Goal: Information Seeking & Learning: Find contact information

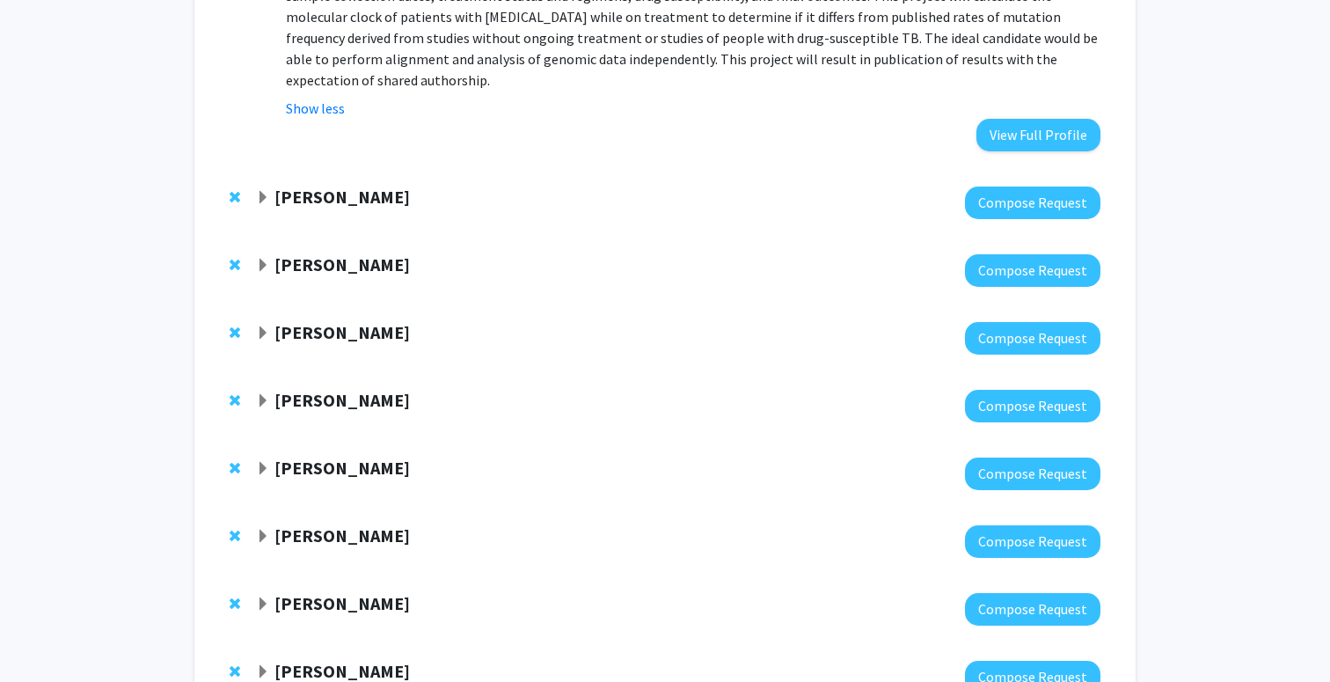
scroll to position [1150, 0]
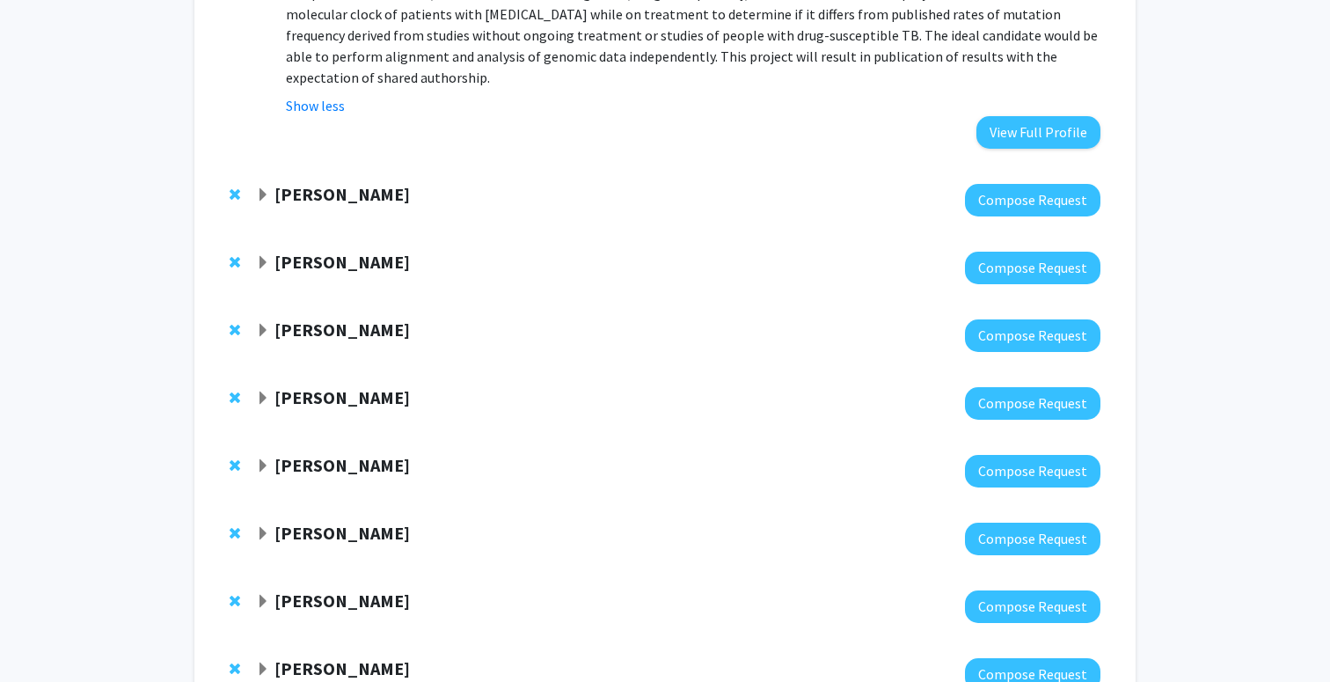
click at [262, 324] on span "Expand Sixuan Li Bookmark" at bounding box center [263, 331] width 14 height 14
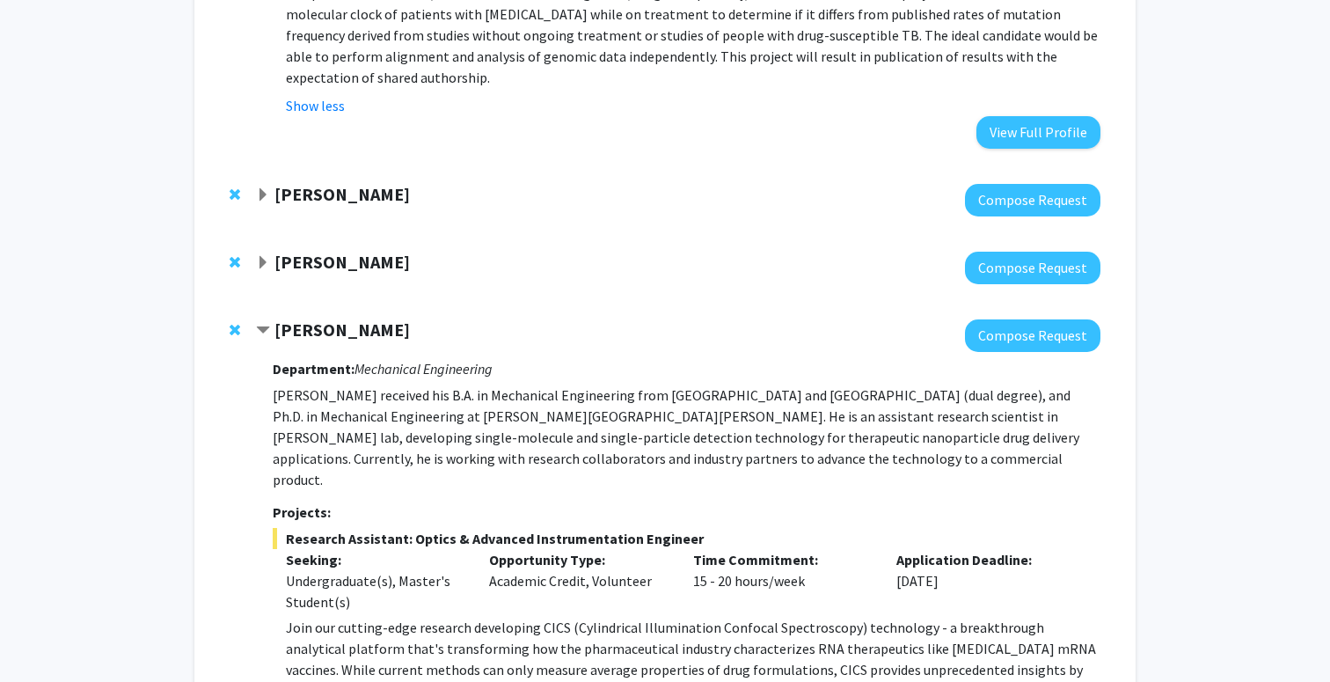
click at [262, 324] on span "Contract Sixuan Li Bookmark" at bounding box center [263, 331] width 14 height 14
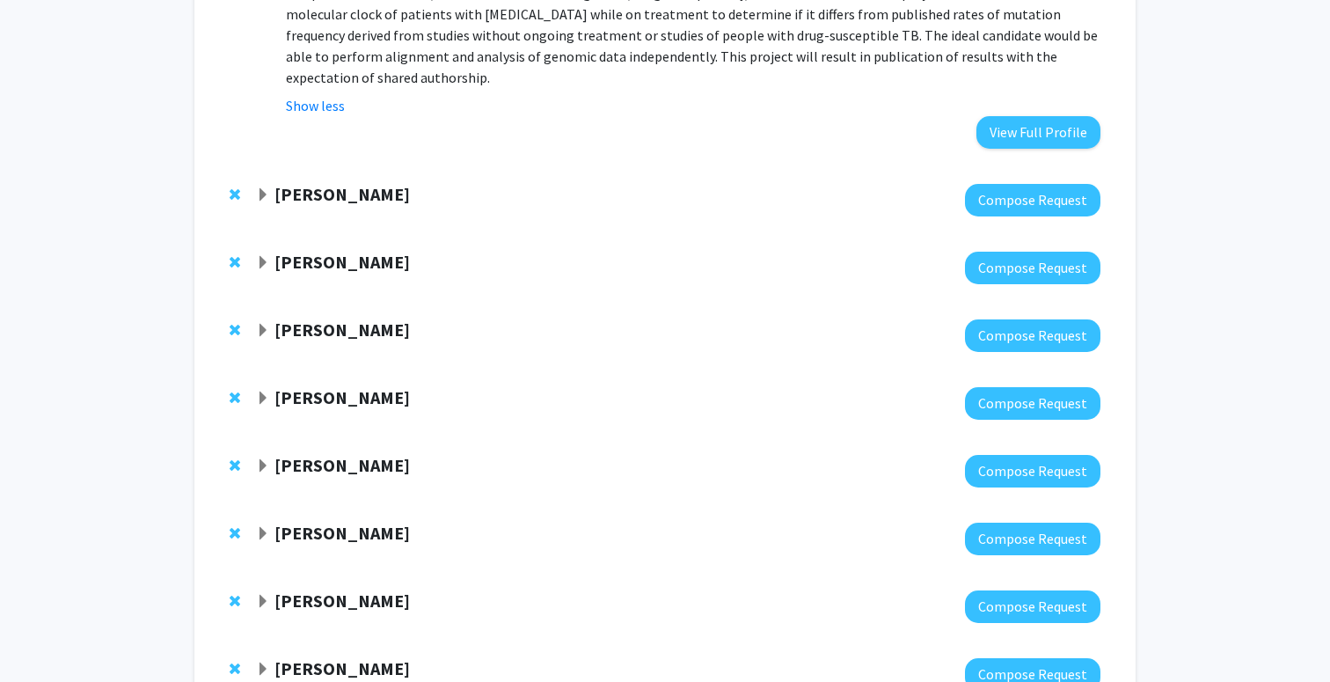
click at [263, 459] on span "Expand Joann Bodurtha Bookmark" at bounding box center [263, 466] width 14 height 14
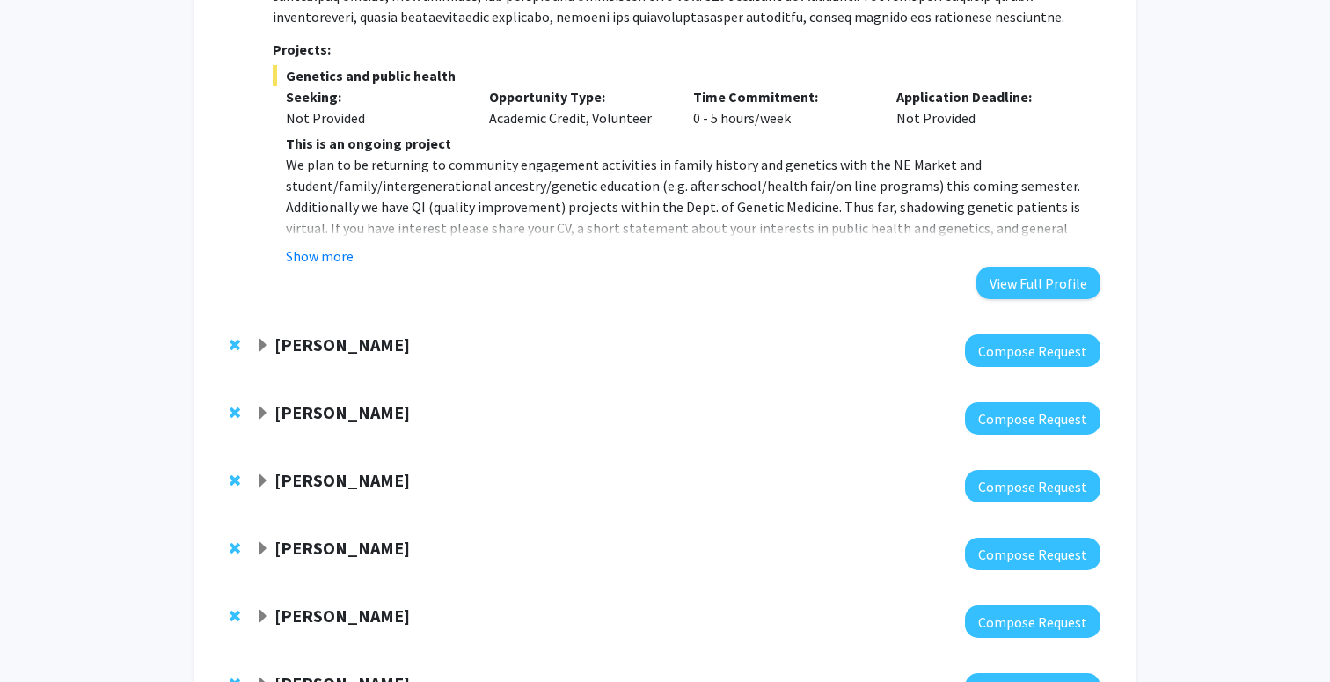
scroll to position [2023, 0]
click at [262, 338] on span "Expand Jean Kim Bookmark" at bounding box center [263, 345] width 14 height 14
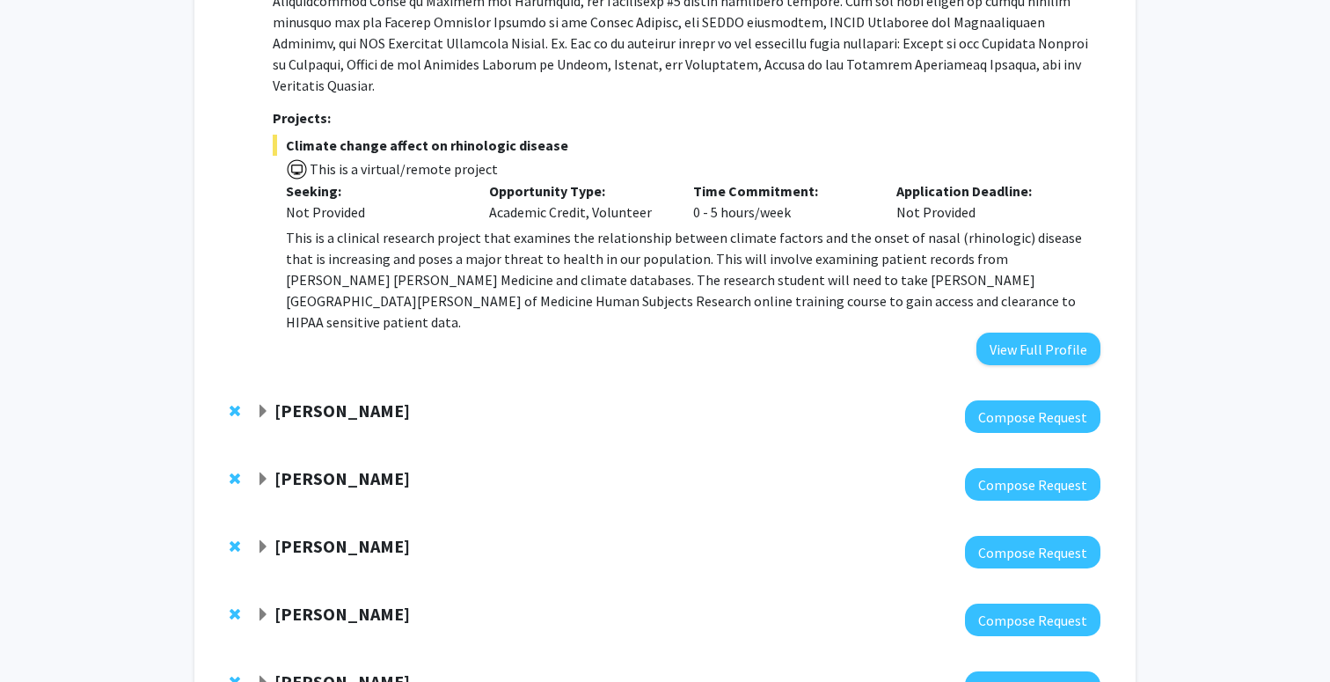
scroll to position [2768, 0]
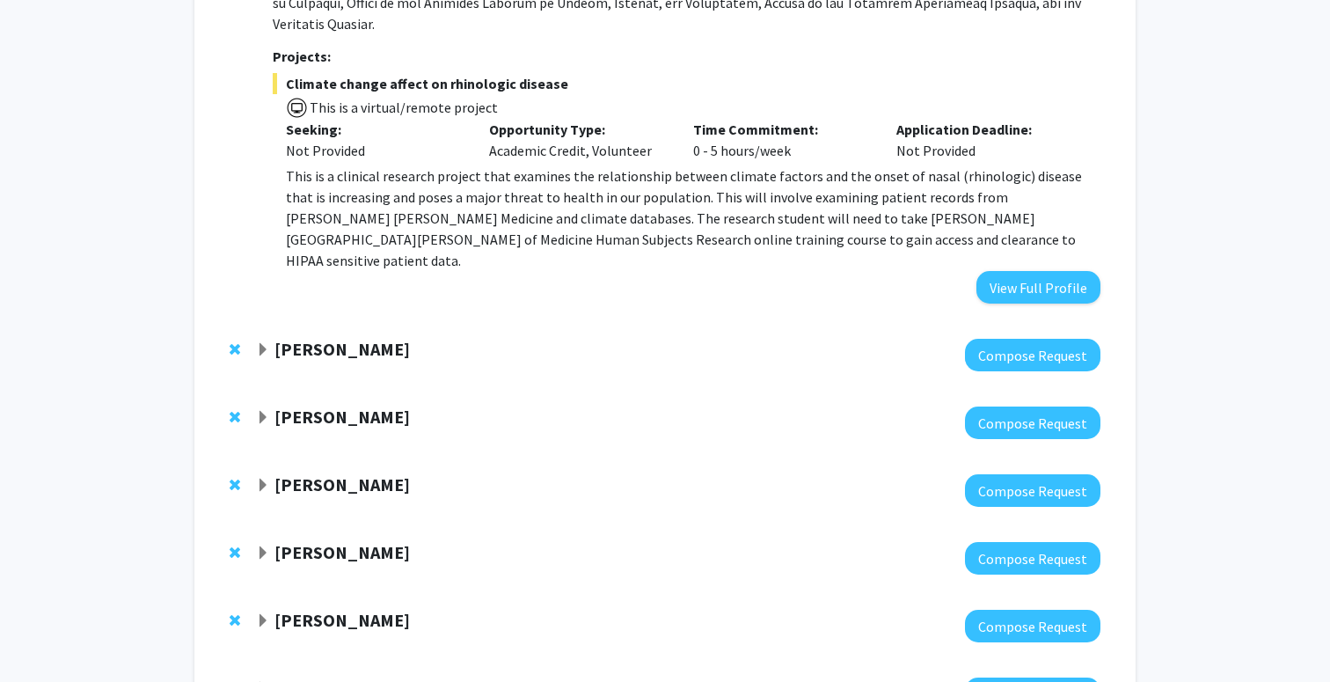
click at [264, 343] on span "Expand Anthony K. L. Leung Bookmark" at bounding box center [263, 350] width 14 height 14
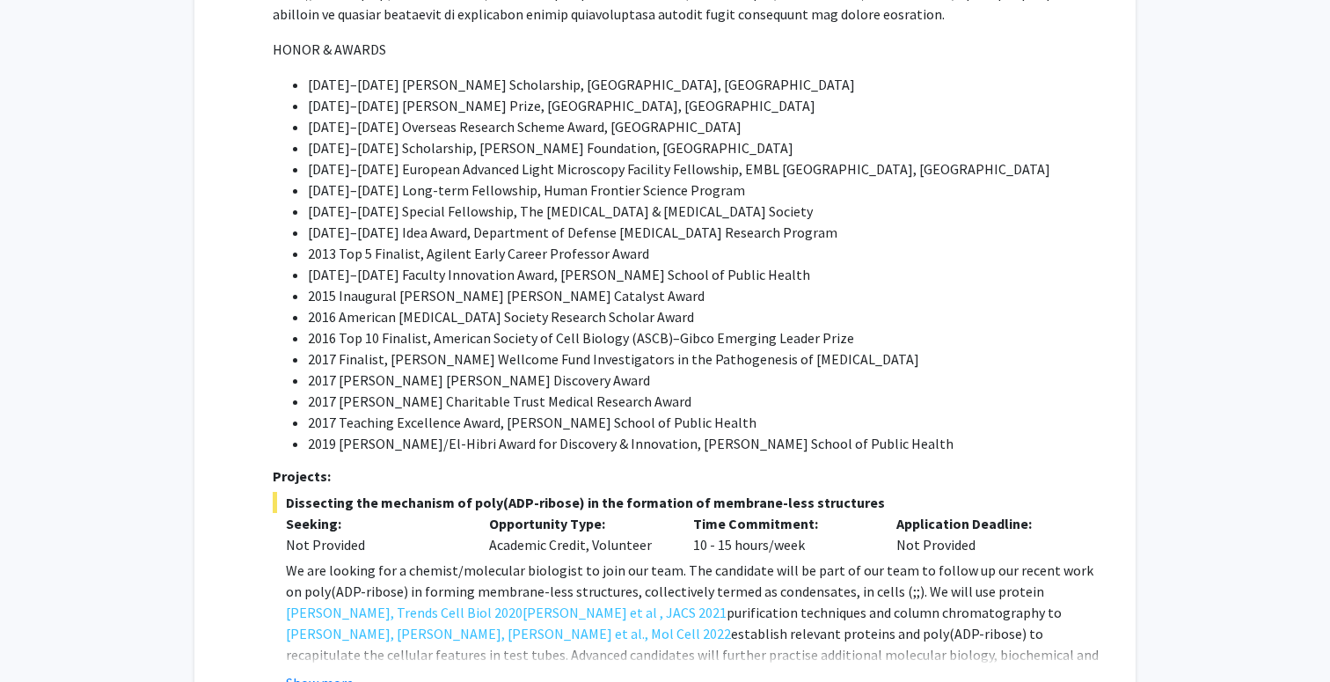
scroll to position [3749, 0]
click at [324, 671] on button "Show more" at bounding box center [320, 681] width 68 height 21
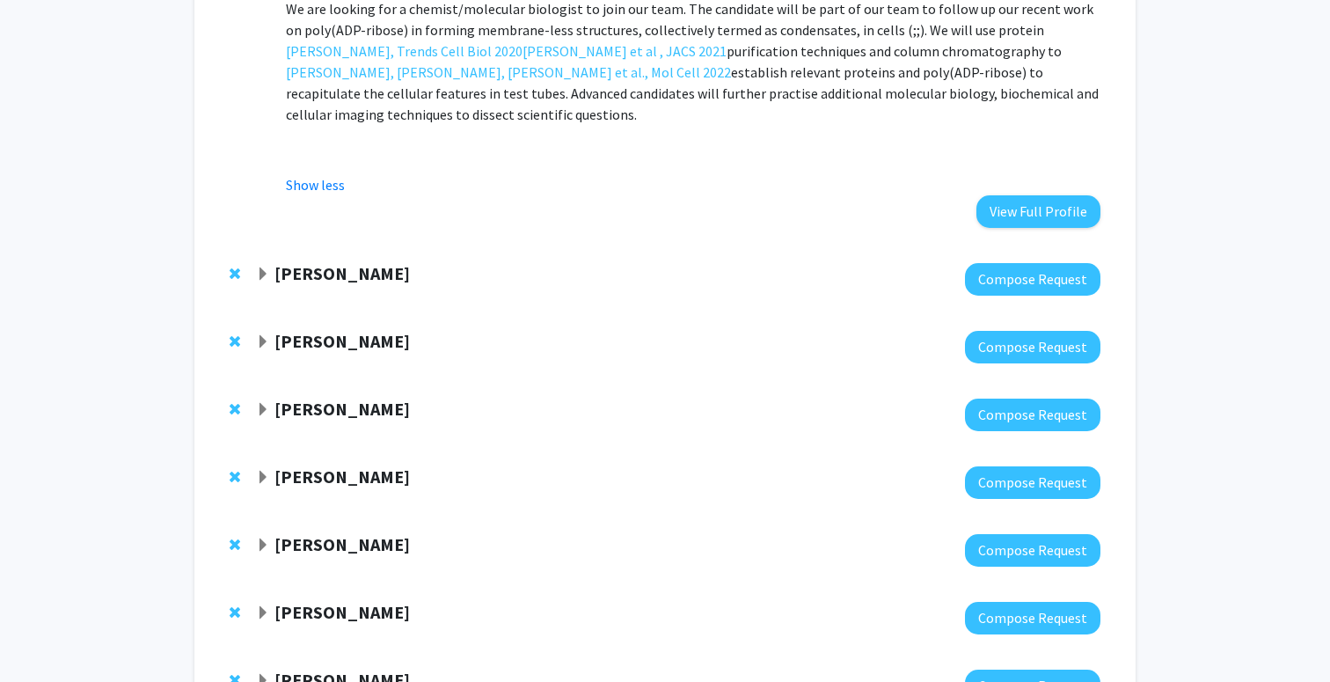
scroll to position [4331, 0]
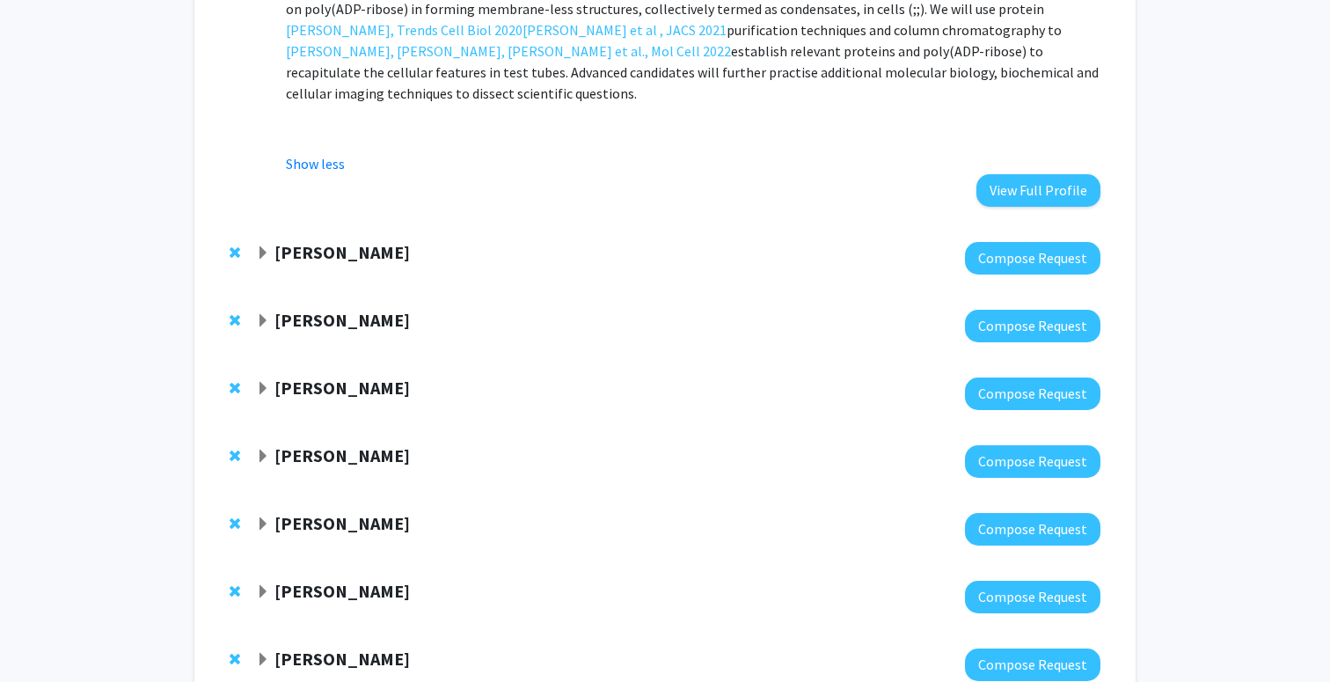
click at [261, 246] on span "Expand Alistair Kent Bookmark" at bounding box center [263, 253] width 14 height 14
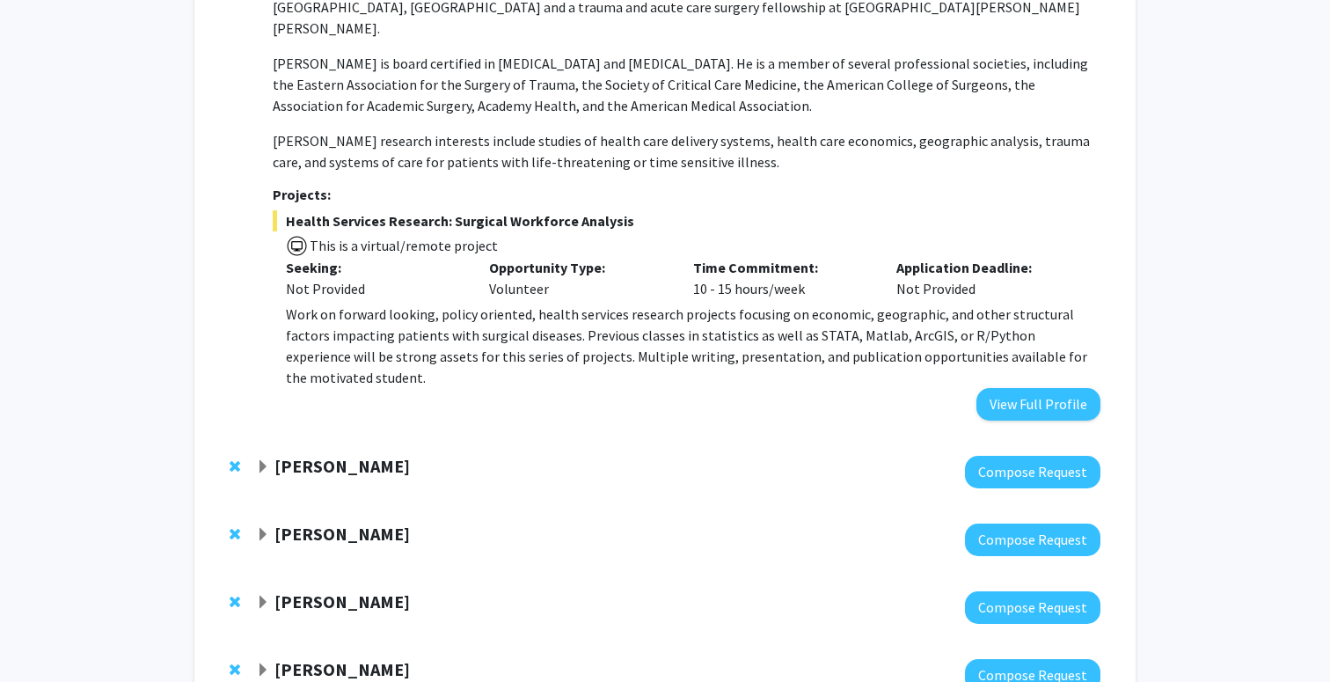
scroll to position [4802, 0]
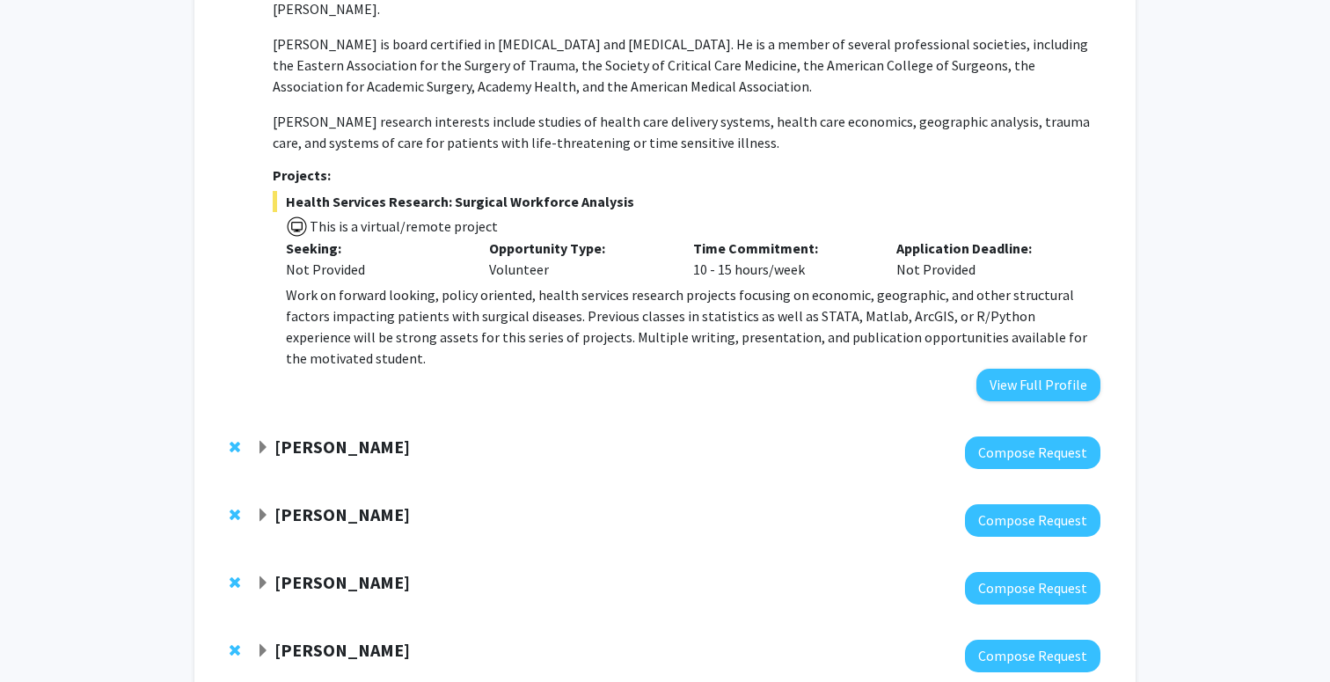
click at [272, 504] on div "[PERSON_NAME]" at bounding box center [446, 515] width 380 height 22
click at [256, 508] on span "Expand Michael Osmanski Bookmark" at bounding box center [263, 515] width 14 height 14
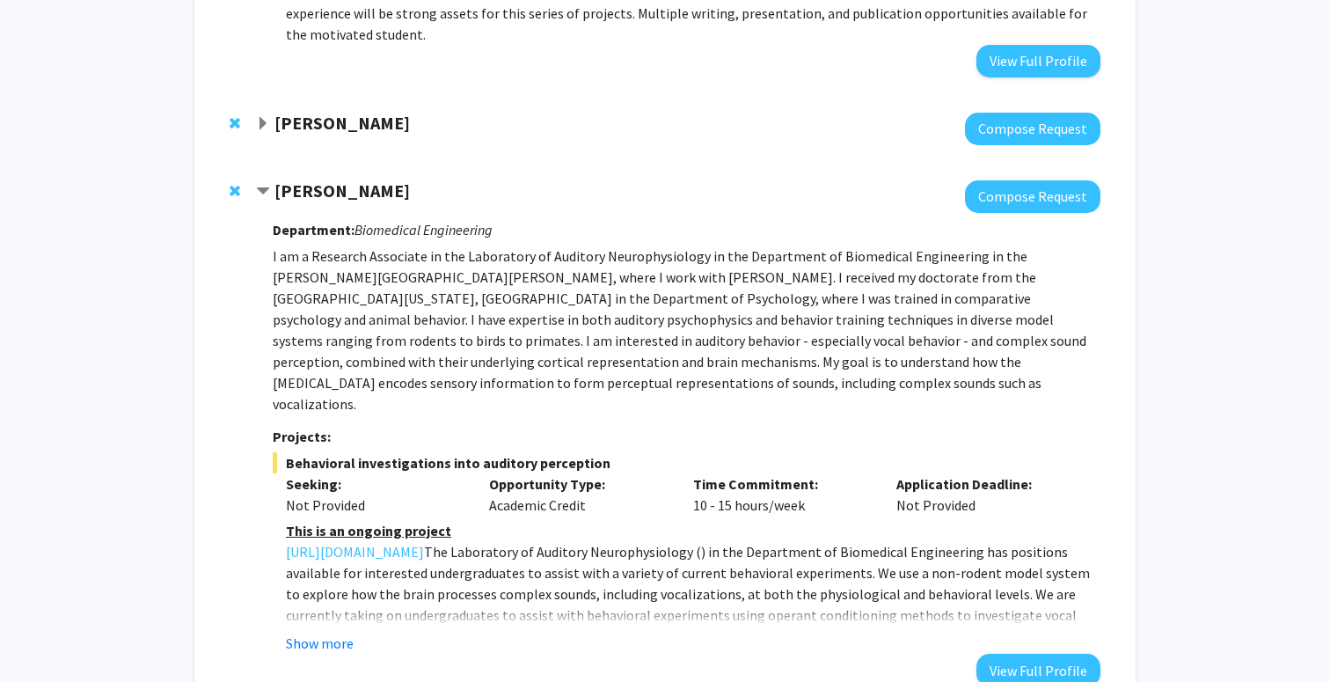
scroll to position [5129, 0]
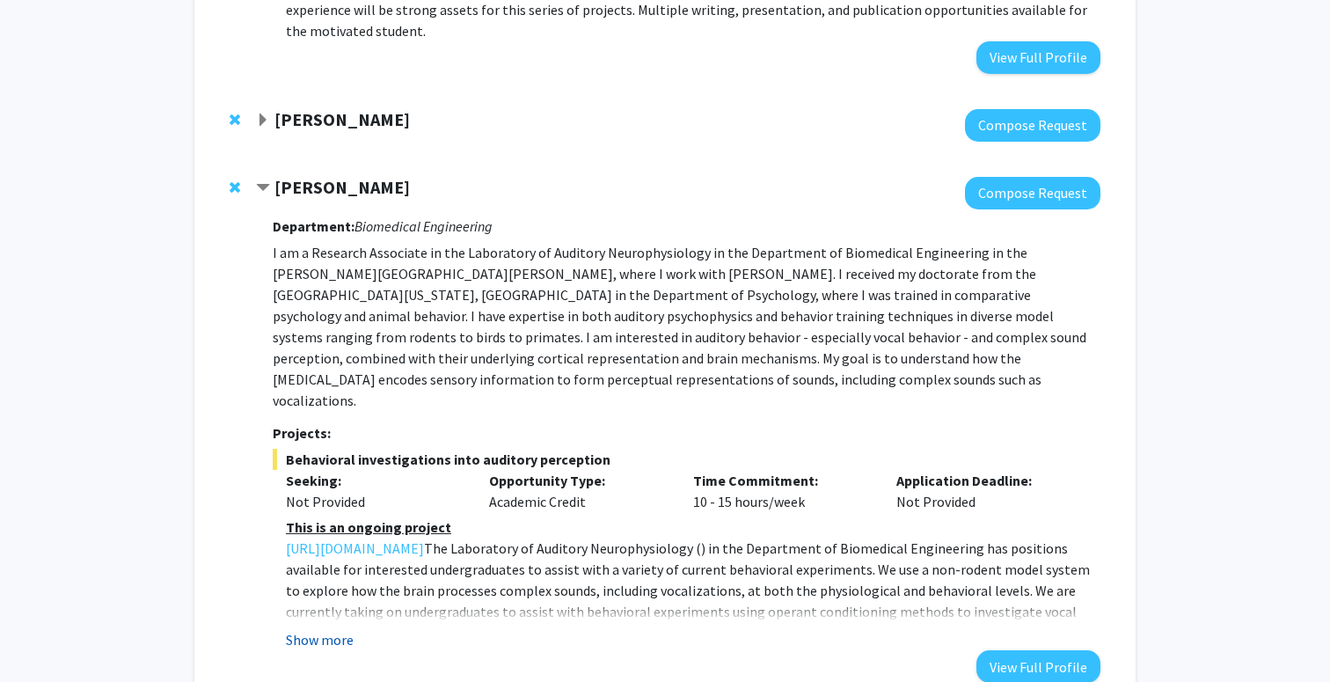
click at [318, 629] on button "Show more" at bounding box center [320, 639] width 68 height 21
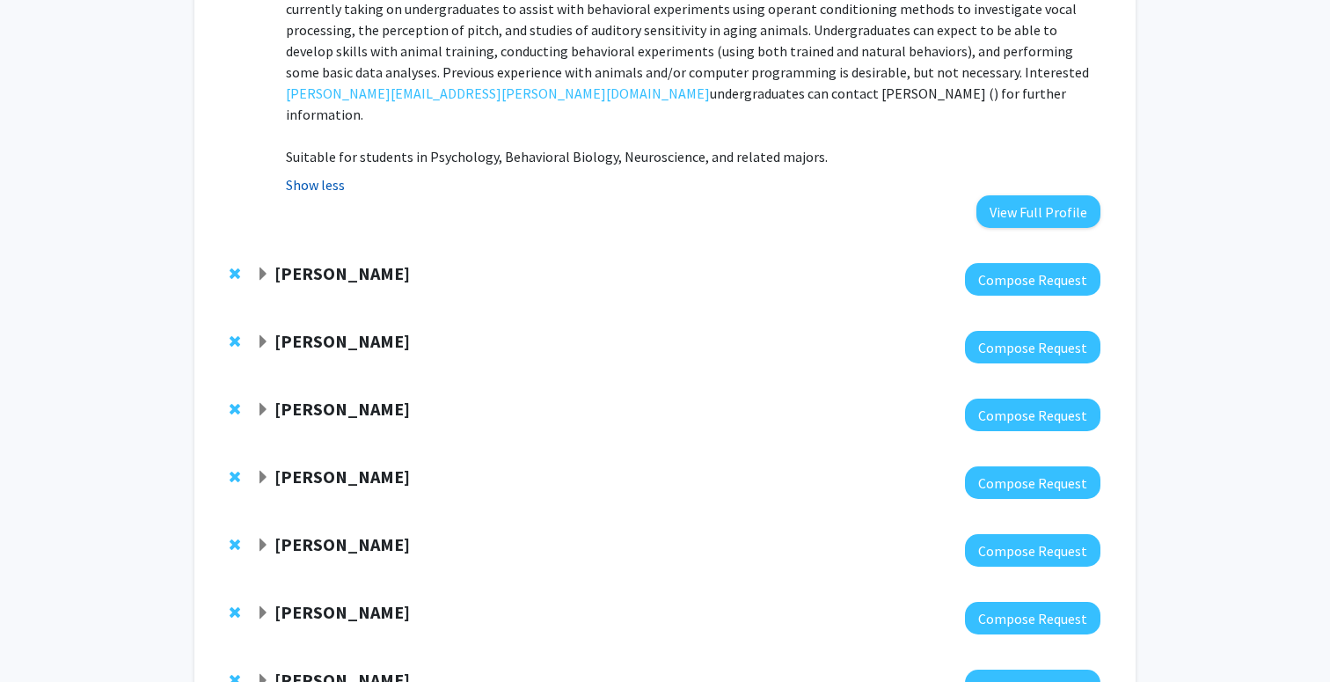
scroll to position [5757, 0]
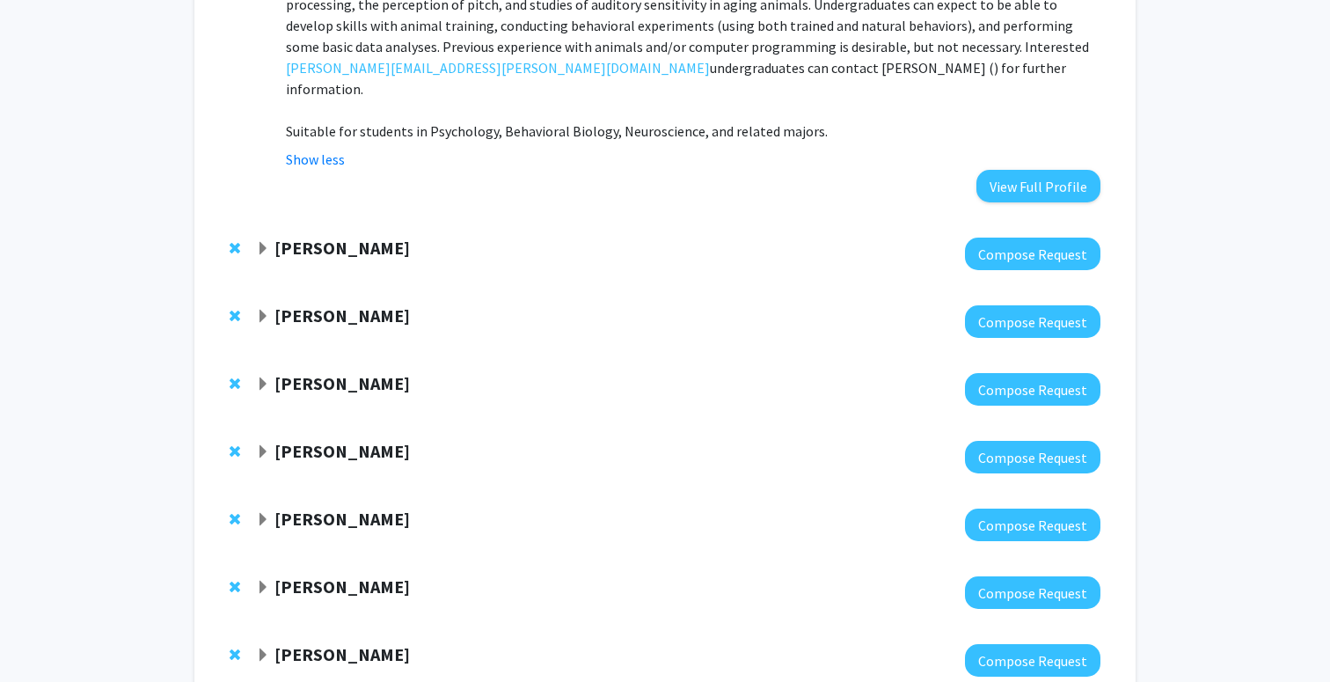
click at [265, 581] on span "Expand Shari Liu Bookmark" at bounding box center [263, 588] width 14 height 14
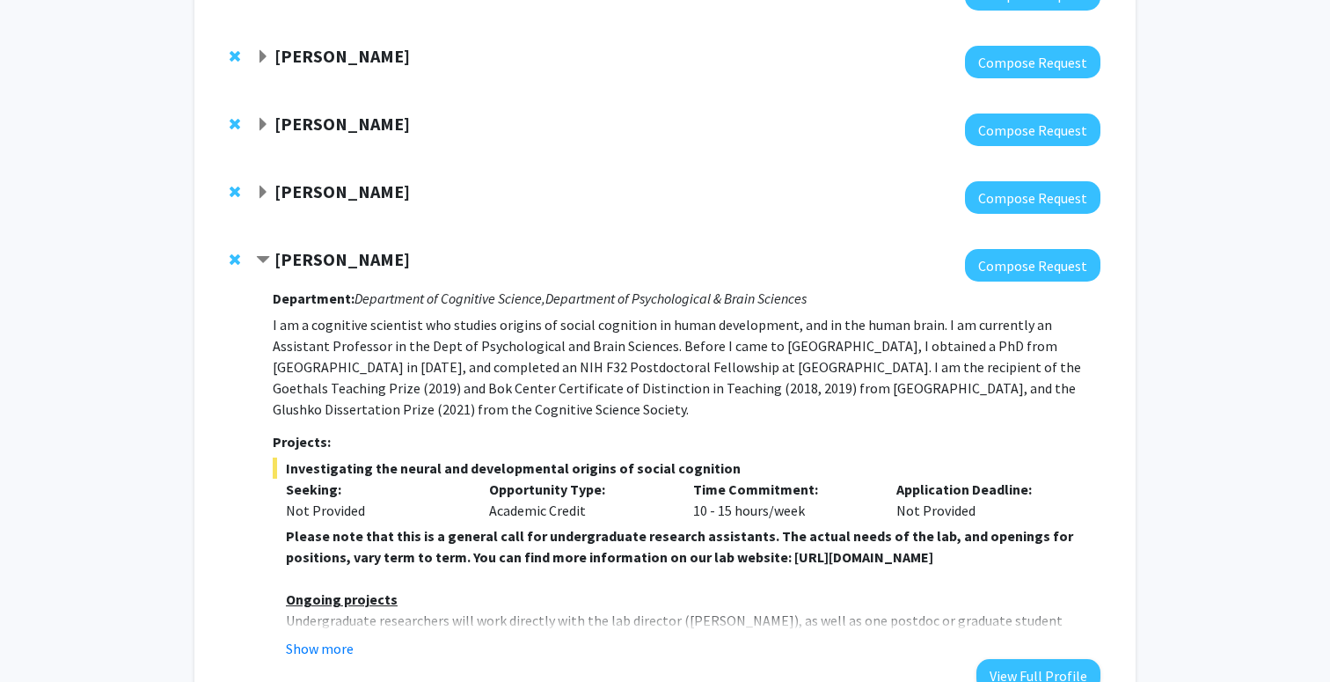
scroll to position [6096, 0]
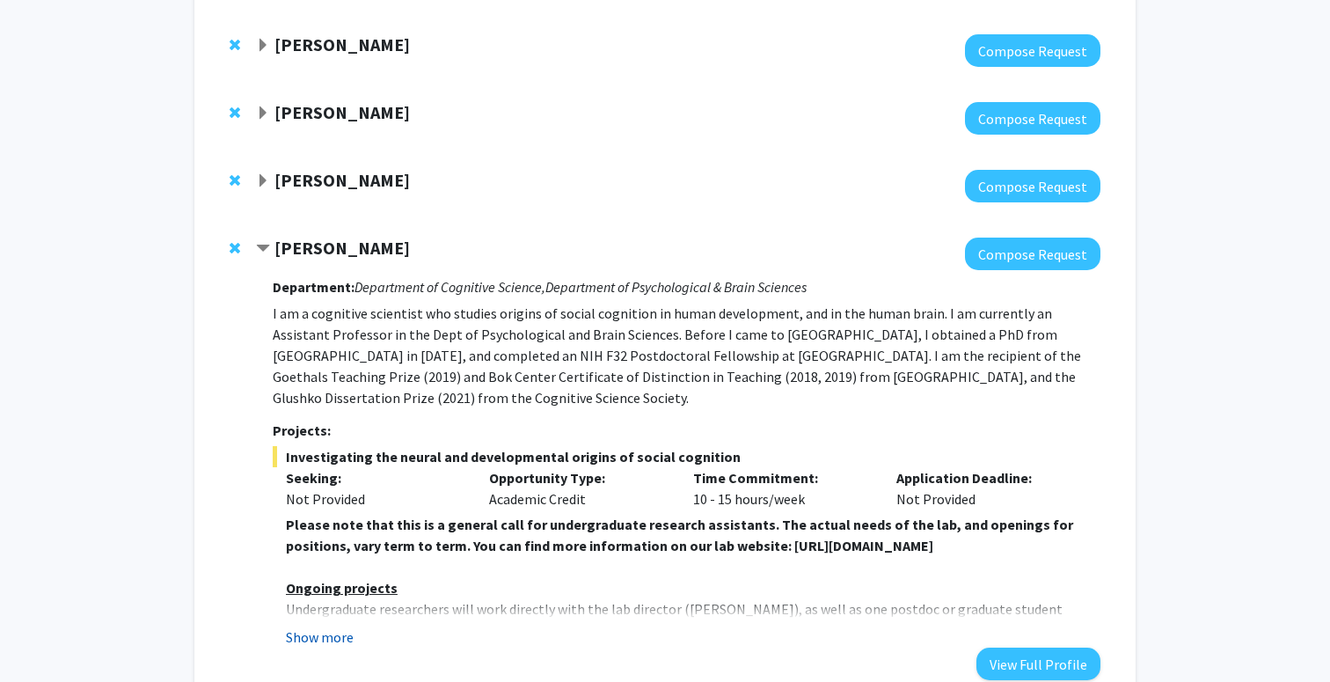
click at [318, 626] on button "Show more" at bounding box center [320, 636] width 68 height 21
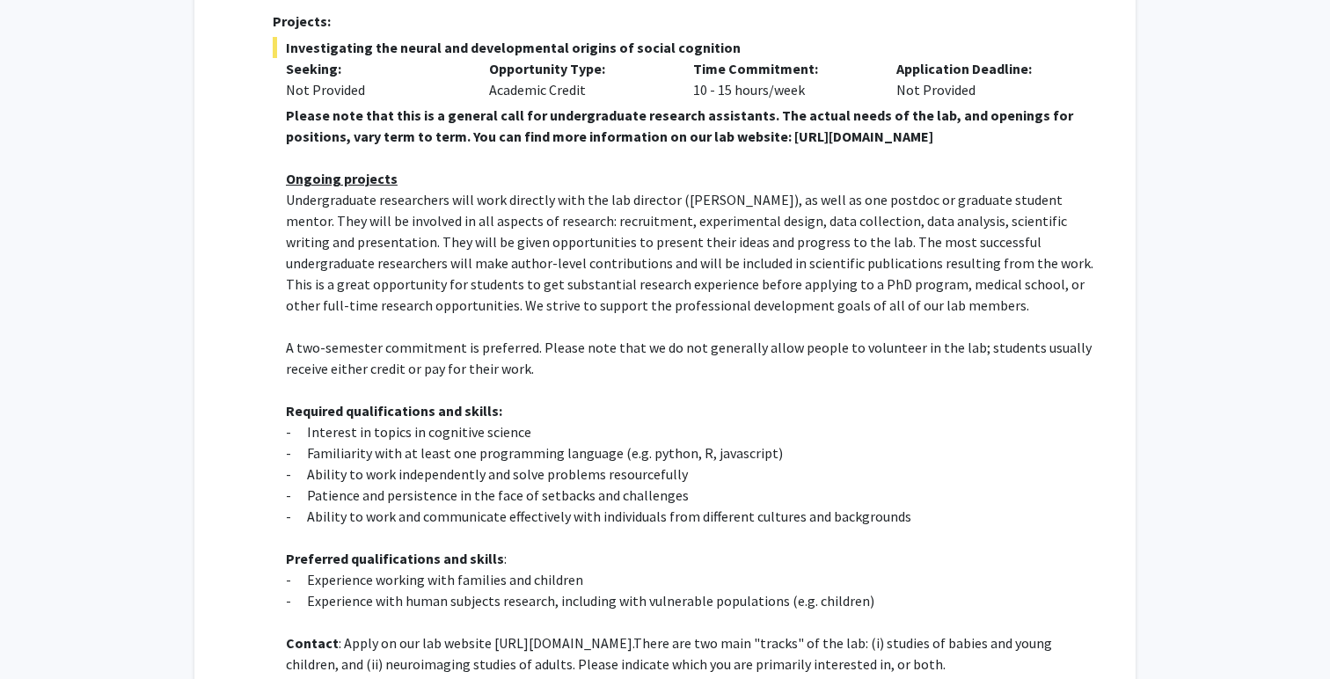
scroll to position [6518, 0]
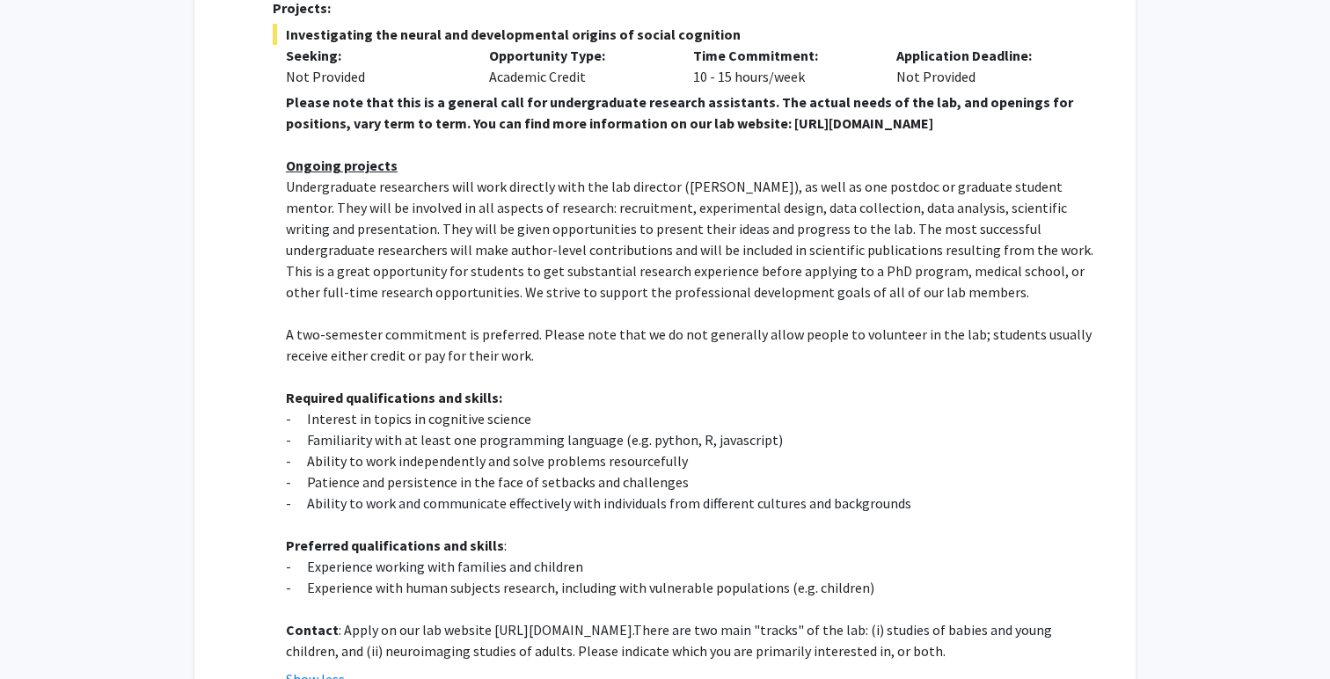
drag, startPoint x: 490, startPoint y: 421, endPoint x: 801, endPoint y: 411, distance: 310.7
click at [801, 619] on p "Contact : Apply on our lab website [URL][DOMAIN_NAME]. There are two main "trac…" at bounding box center [693, 640] width 815 height 42
copy p "[URL][DOMAIN_NAME]"
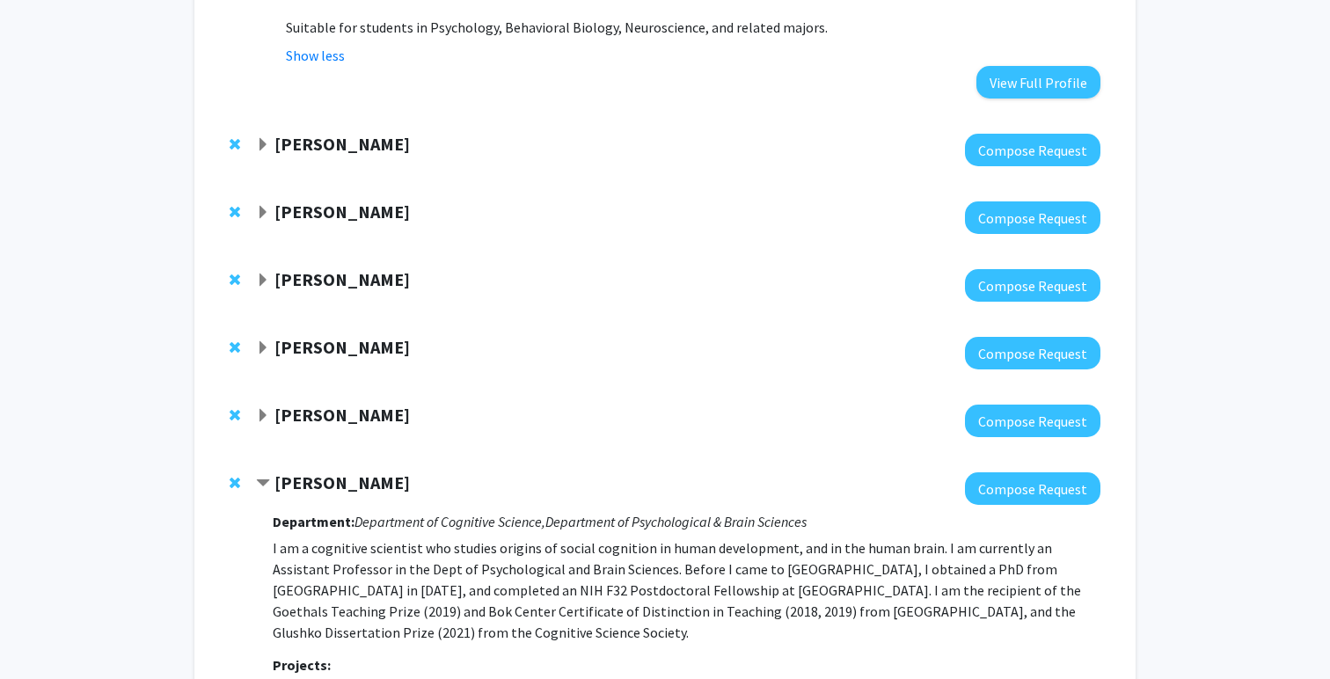
scroll to position [5853, 0]
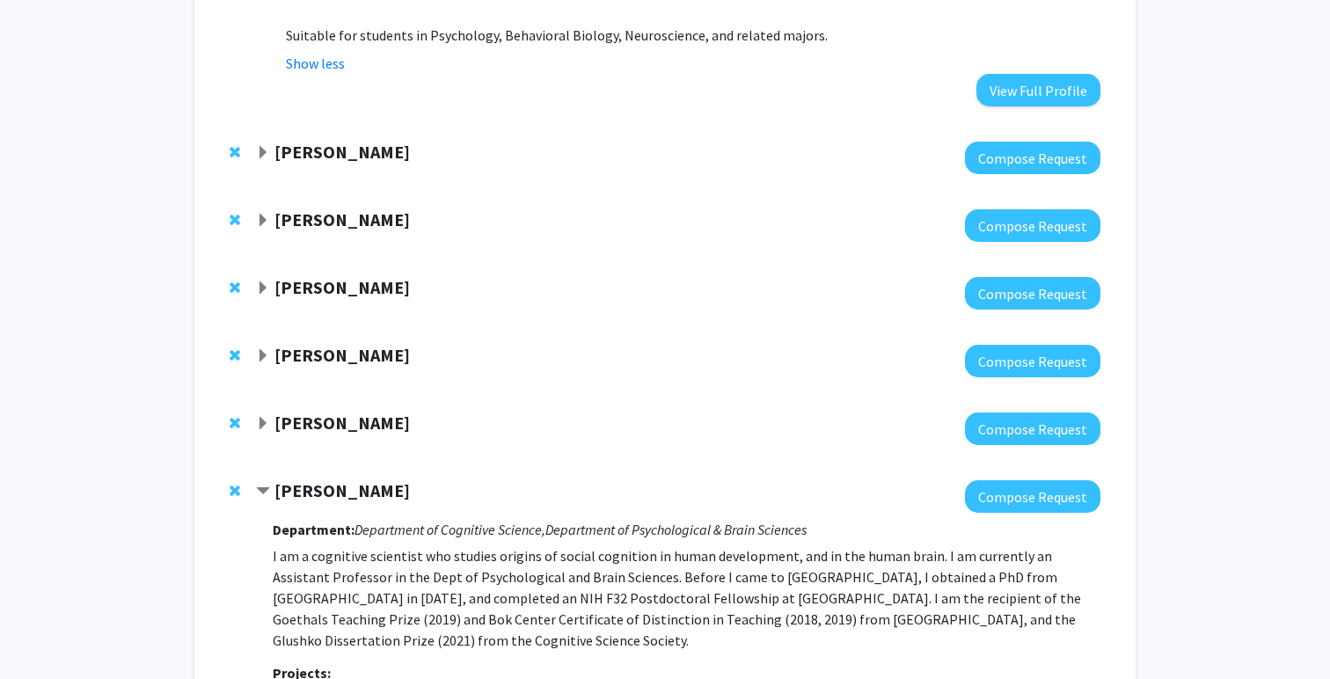
click at [262, 485] on span "Contract Shari Liu Bookmark" at bounding box center [263, 492] width 14 height 14
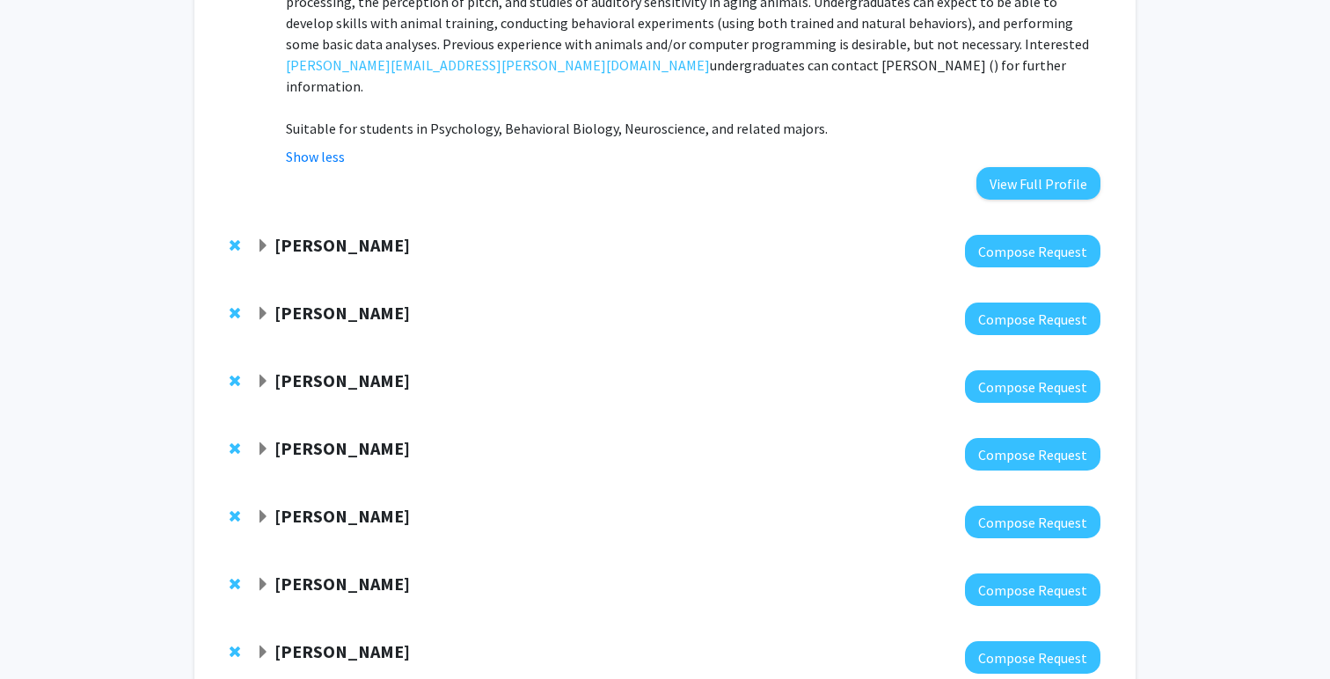
click at [267, 646] on span "Expand Carlos Romo Bookmark" at bounding box center [263, 653] width 14 height 14
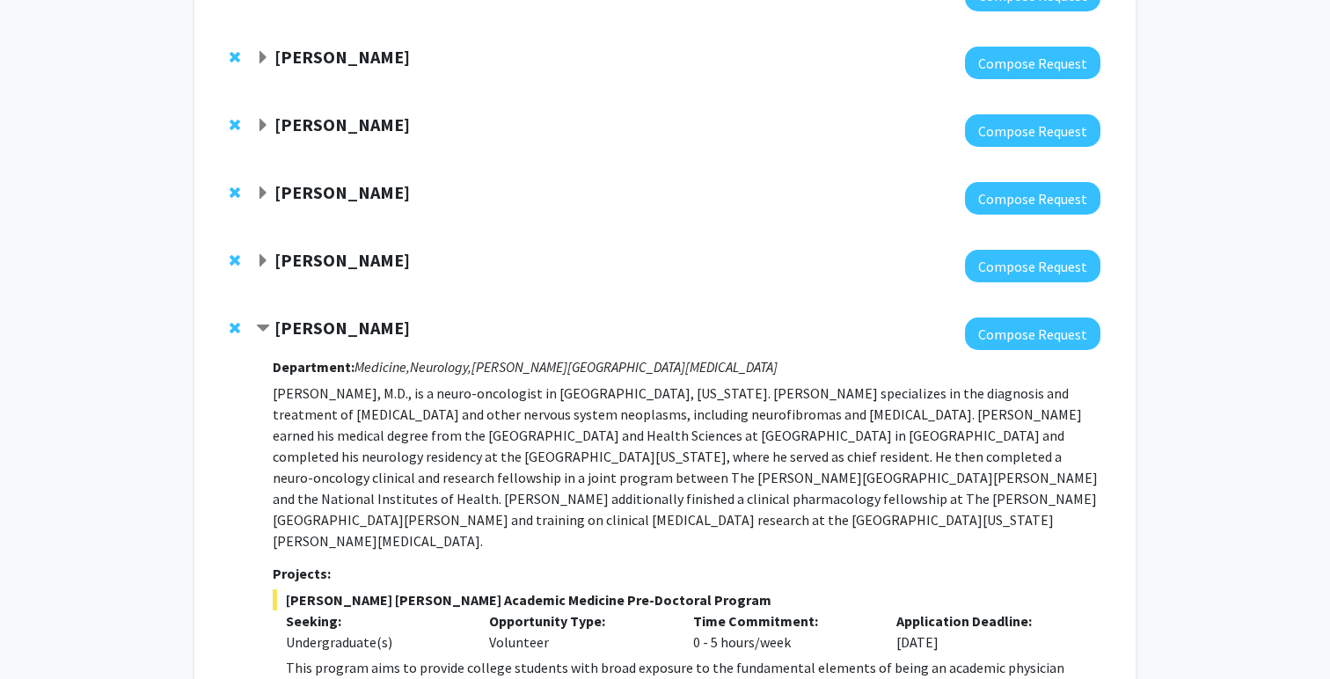
scroll to position [6084, 0]
click at [267, 321] on span "Contract Carlos Romo Bookmark" at bounding box center [263, 328] width 14 height 14
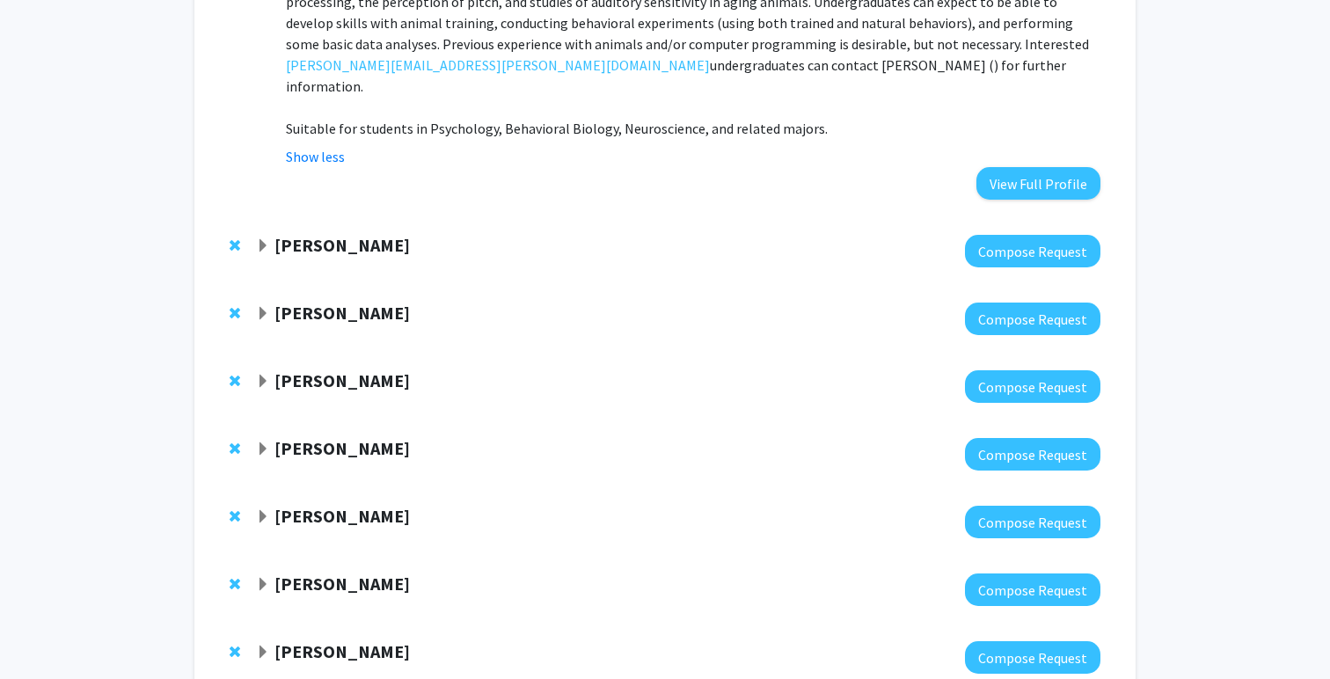
click at [282, 640] on strong "[PERSON_NAME]" at bounding box center [341, 651] width 135 height 22
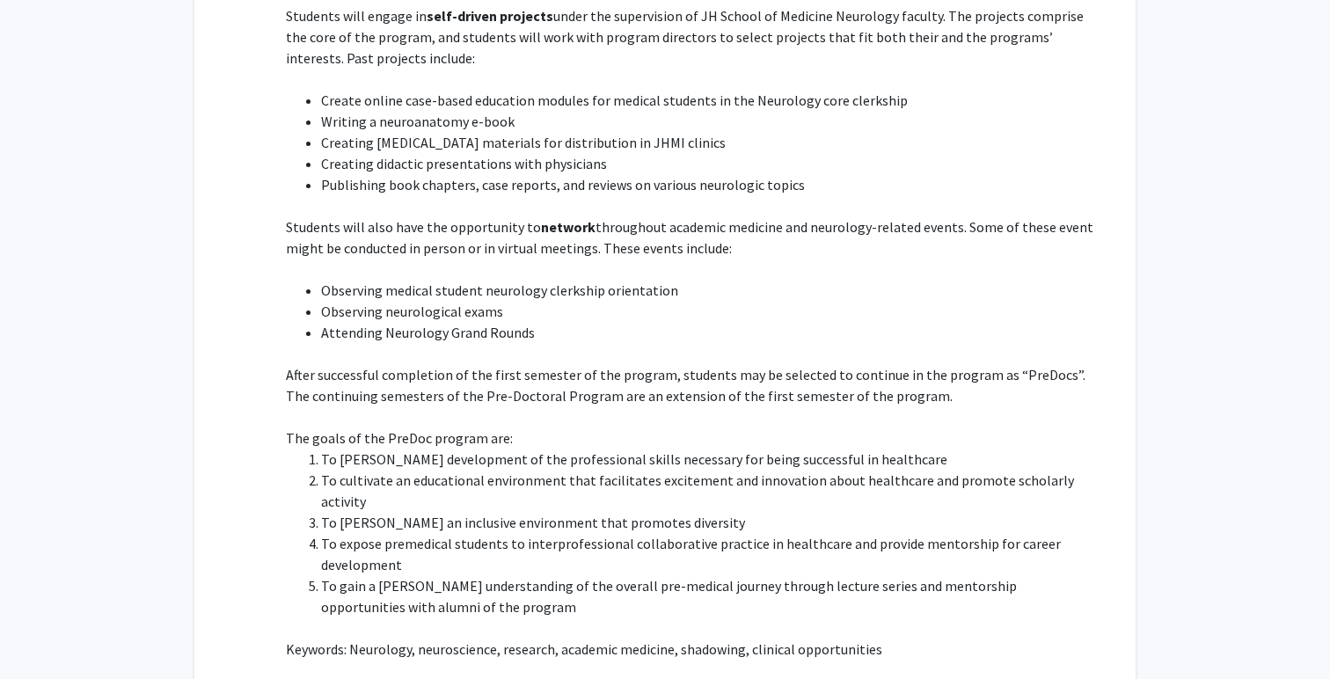
scroll to position [6866, 0]
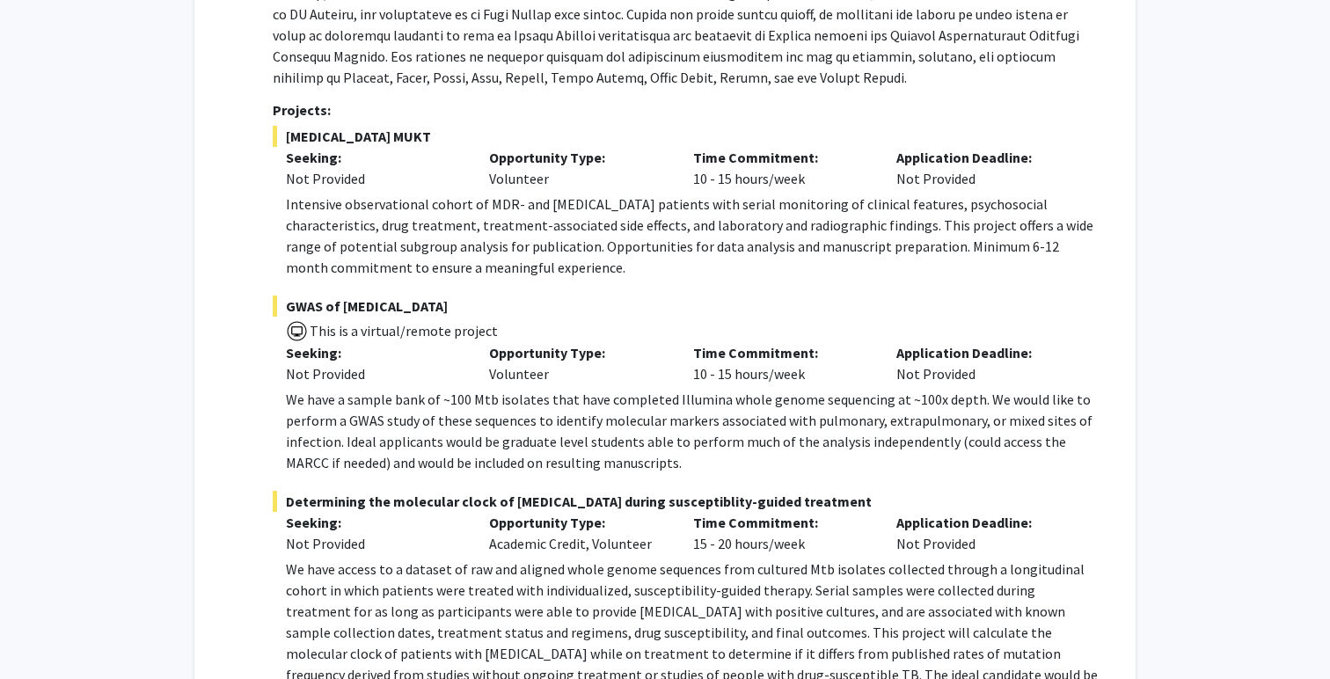
scroll to position [0, 0]
